Goal: Ask a question: Seek information or help from site administrators or community

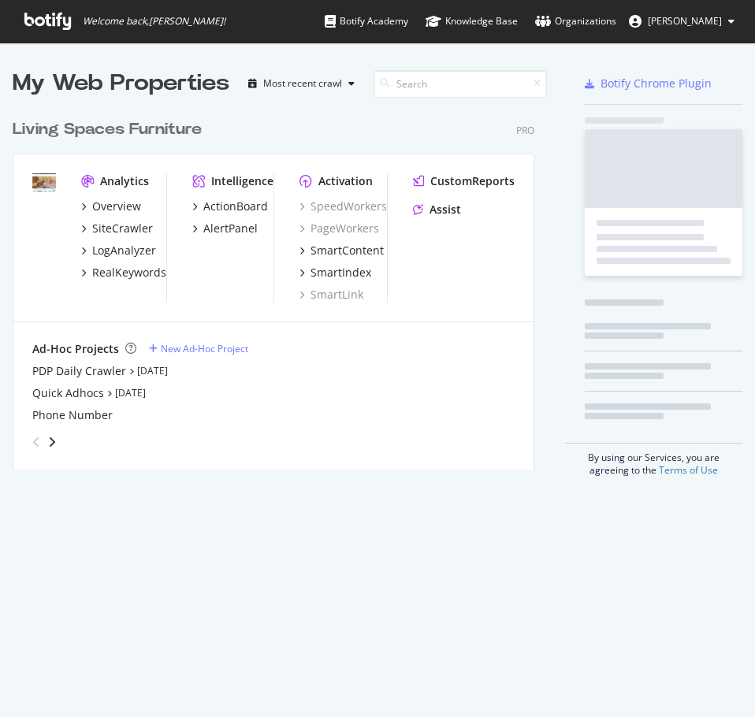
scroll to position [358, 522]
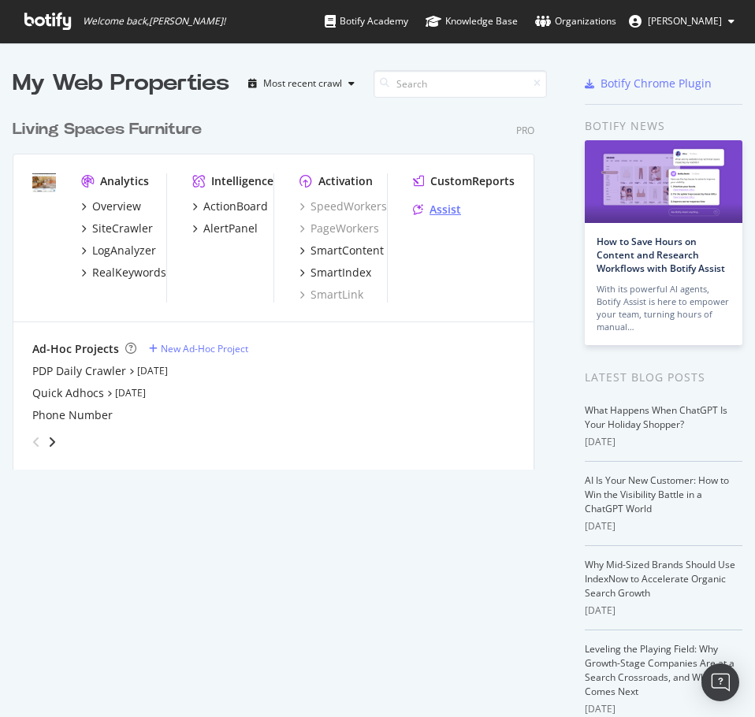
click at [445, 215] on div "Assist" at bounding box center [445, 210] width 32 height 16
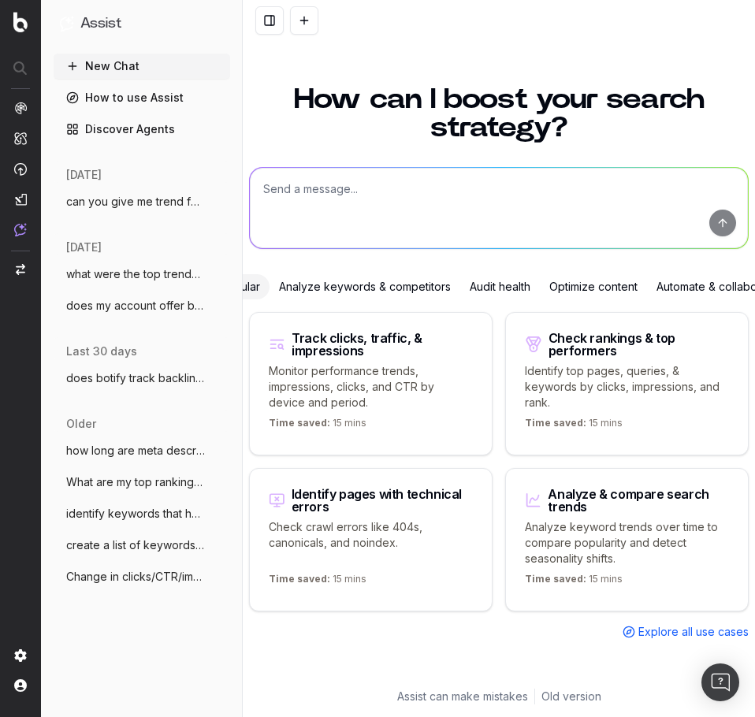
click at [444, 214] on textarea at bounding box center [499, 208] width 498 height 80
type textarea "what type of outdoor furniture will be trending this fall 2025"
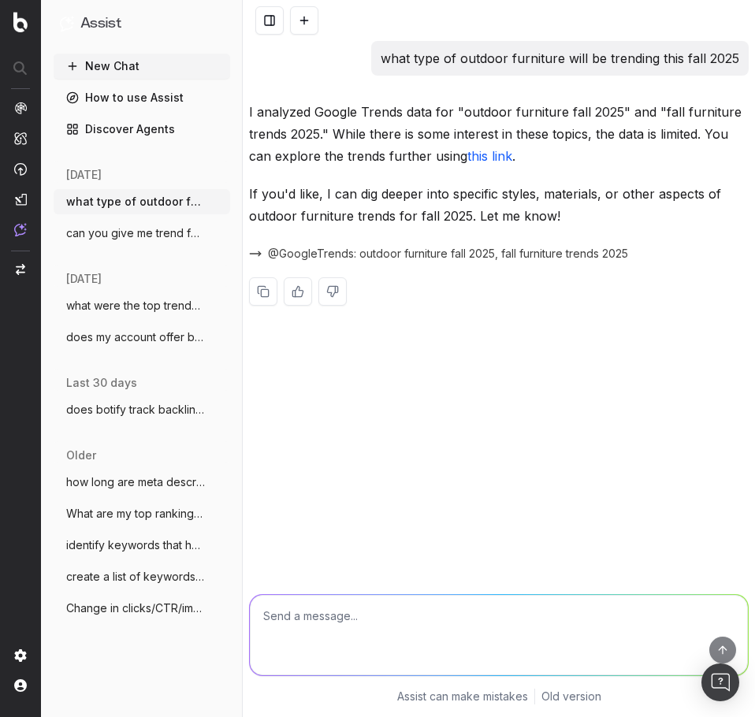
click at [484, 157] on link "this link" at bounding box center [489, 156] width 45 height 16
click at [317, 639] on textarea at bounding box center [499, 635] width 498 height 80
type textarea "be more specific"
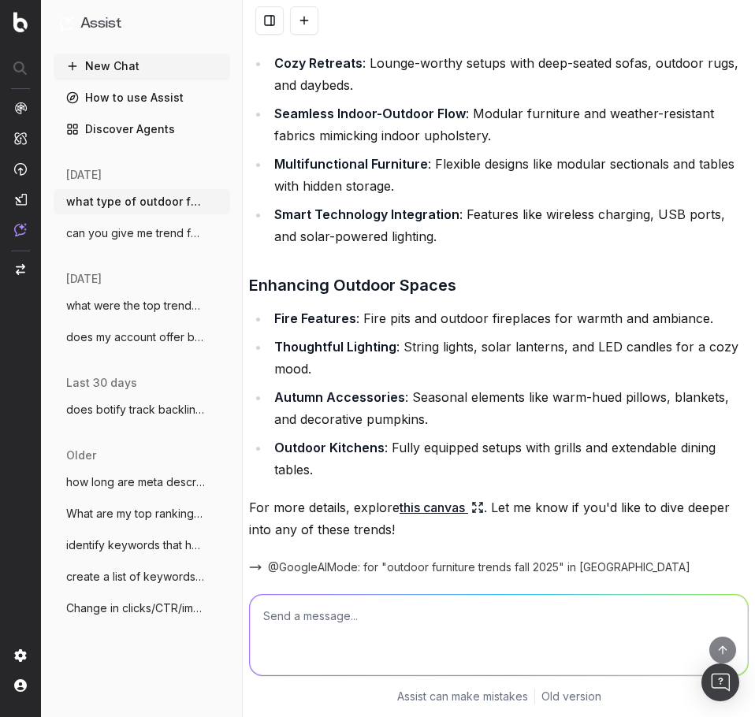
scroll to position [789, 0]
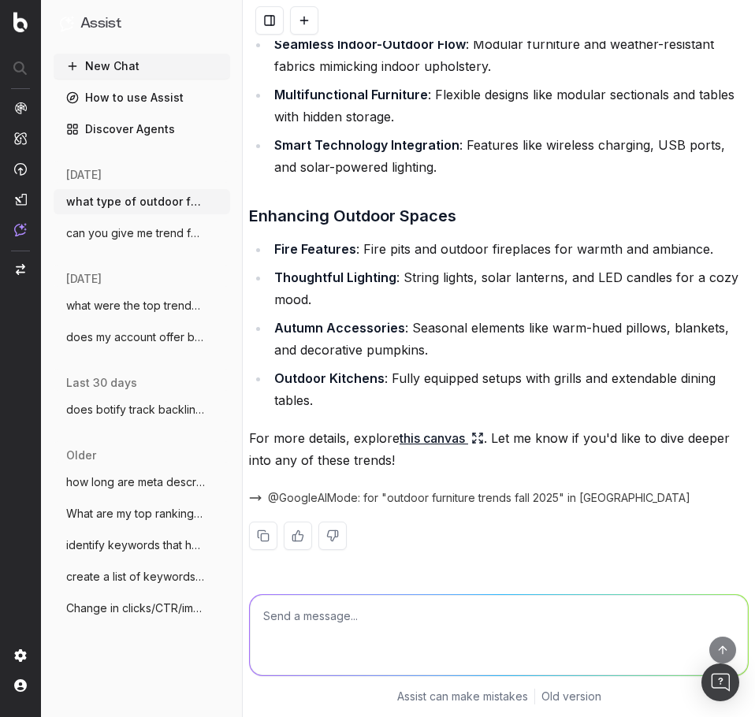
click at [475, 443] on icon at bounding box center [474, 441] width 2 height 2
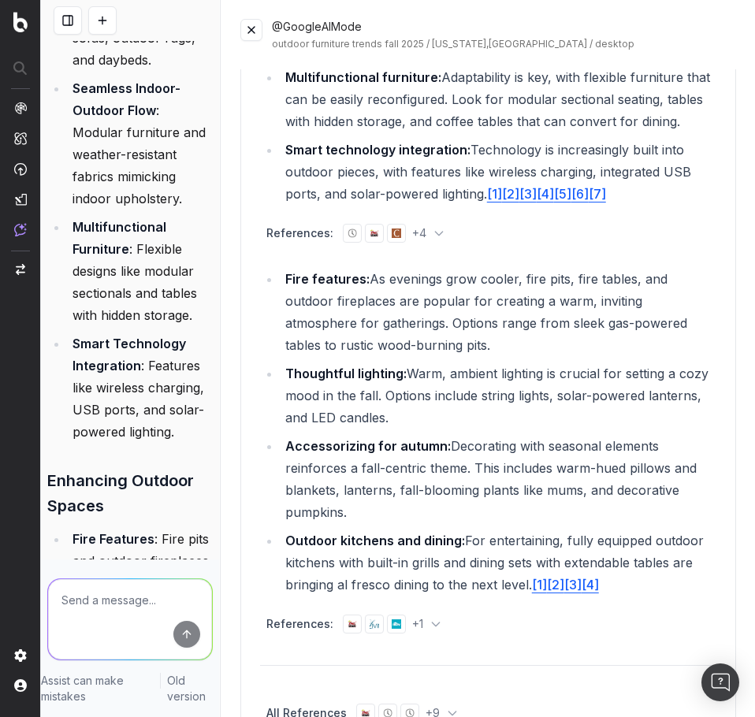
scroll to position [898, 0]
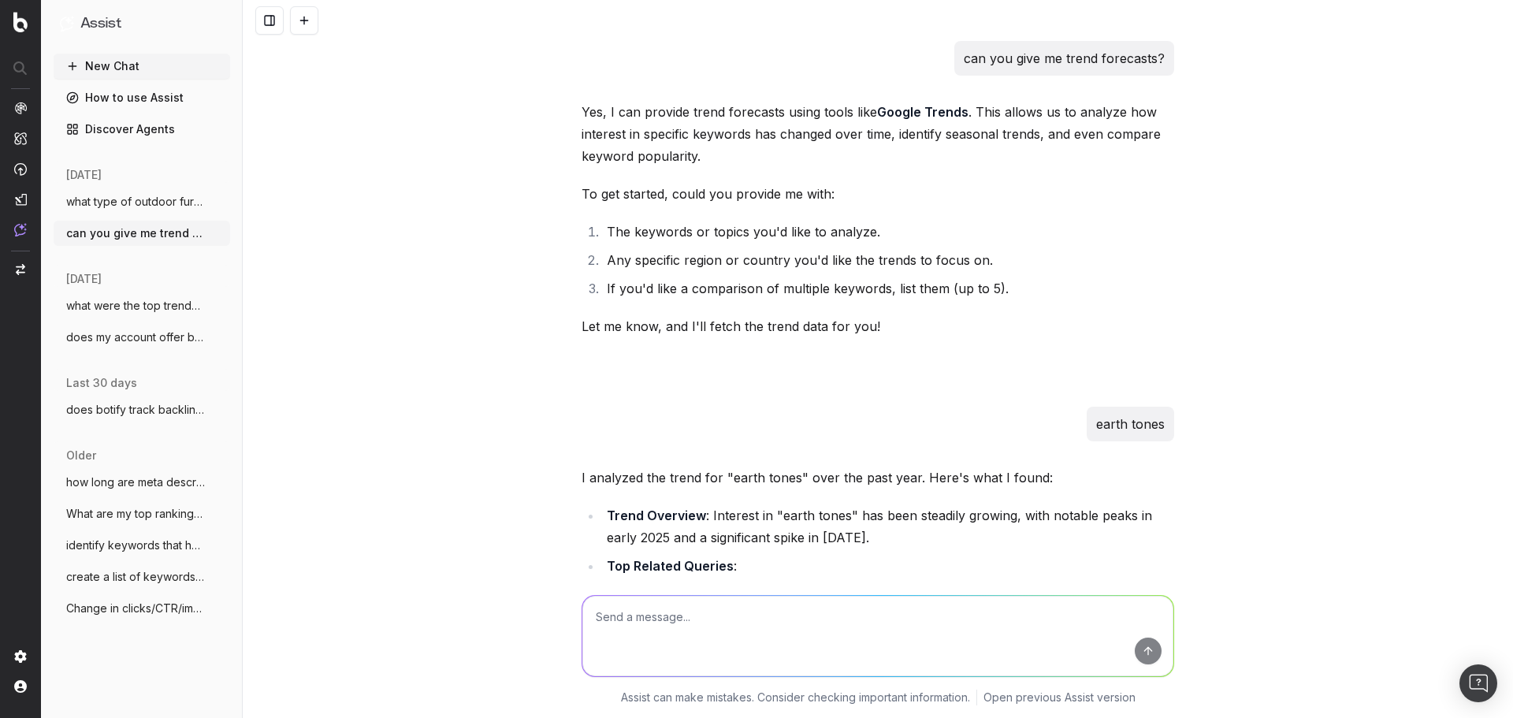
scroll to position [4676, 0]
